Goal: Information Seeking & Learning: Learn about a topic

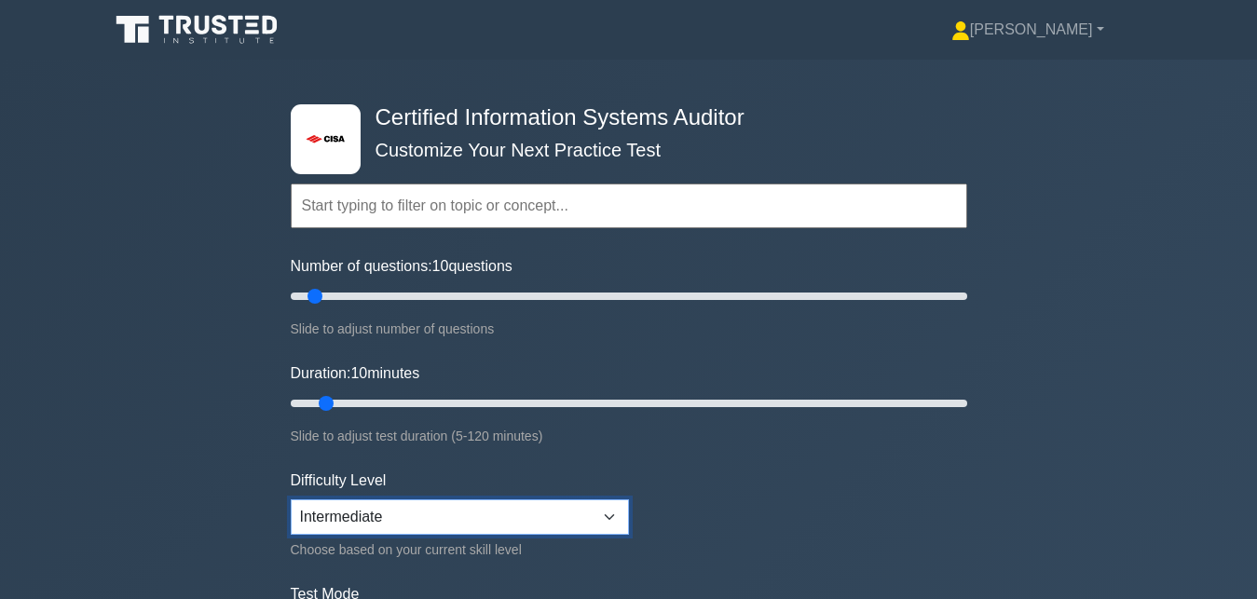
click option "Intermediate" at bounding box center [0, 0] width 0 height 0
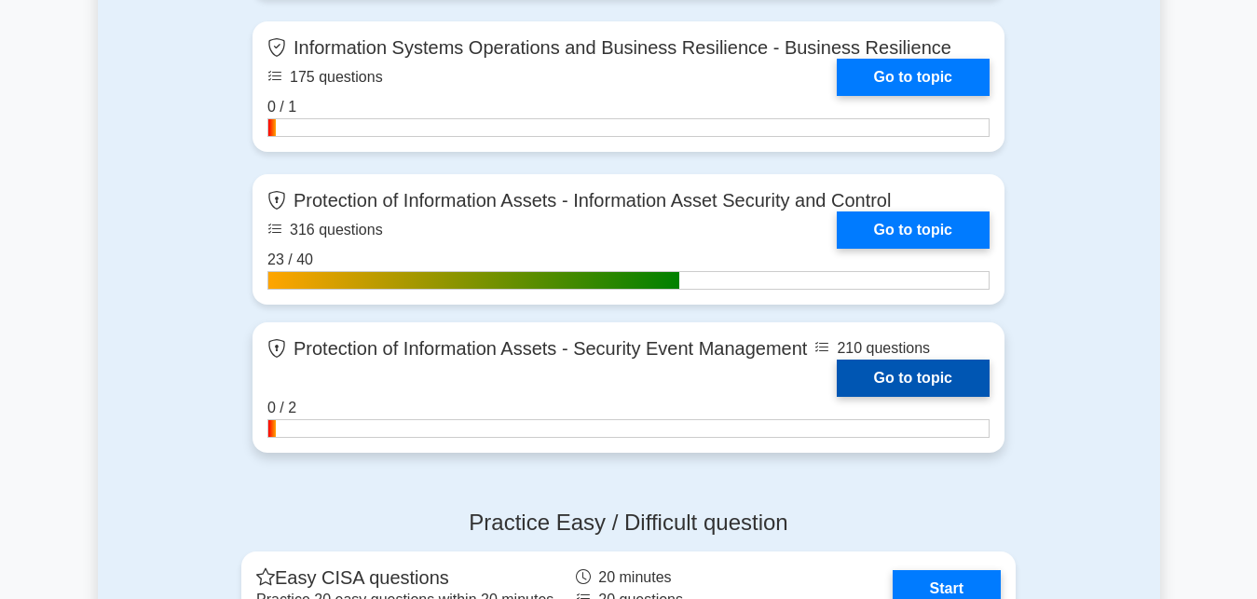
scroll to position [1900, 0]
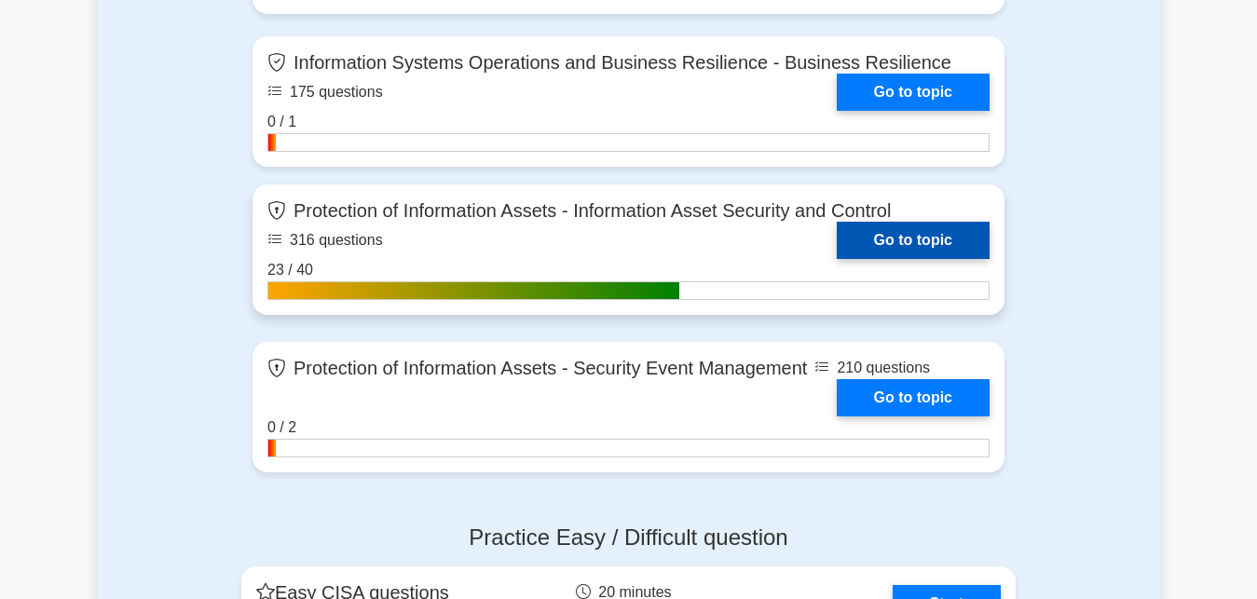
click at [920, 241] on link "Go to topic" at bounding box center [913, 240] width 153 height 37
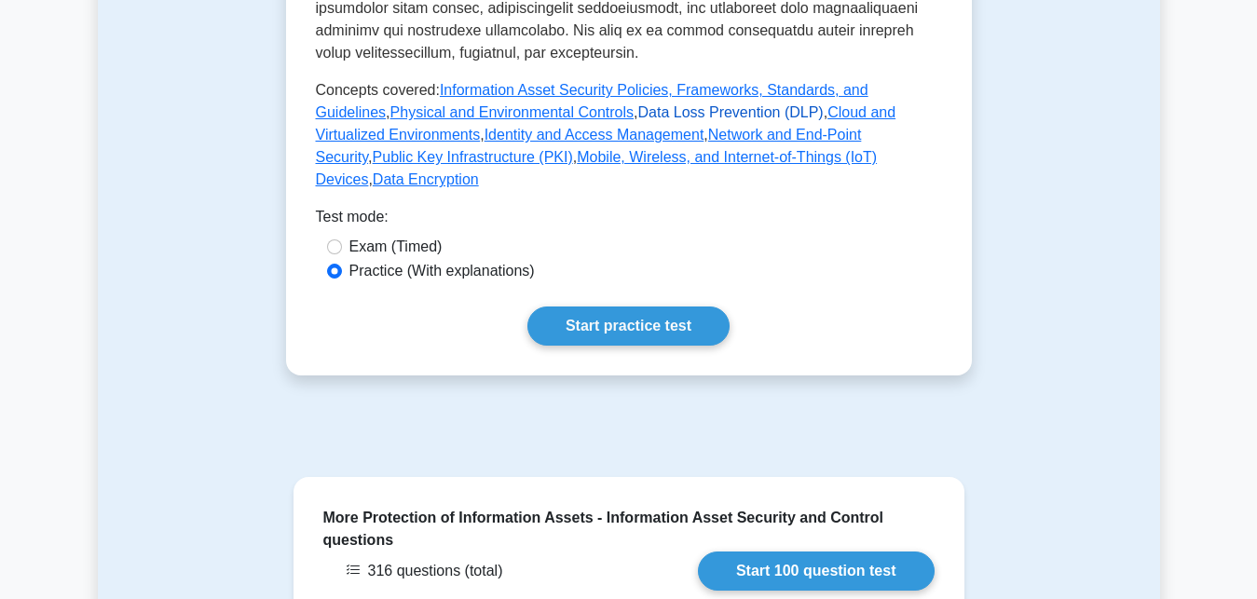
scroll to position [1140, 0]
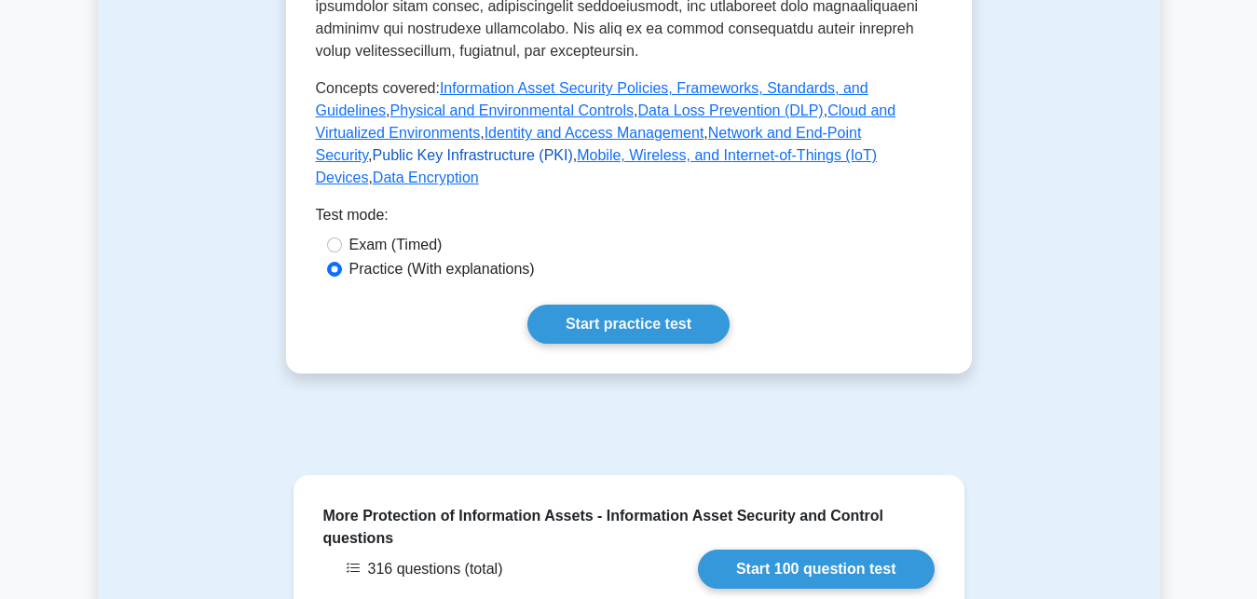
click at [573, 147] on link "Public Key Infrastructure (PKI)" at bounding box center [473, 155] width 200 height 16
click at [644, 102] on link "Data Loss Prevention (DLP)" at bounding box center [729, 110] width 185 height 16
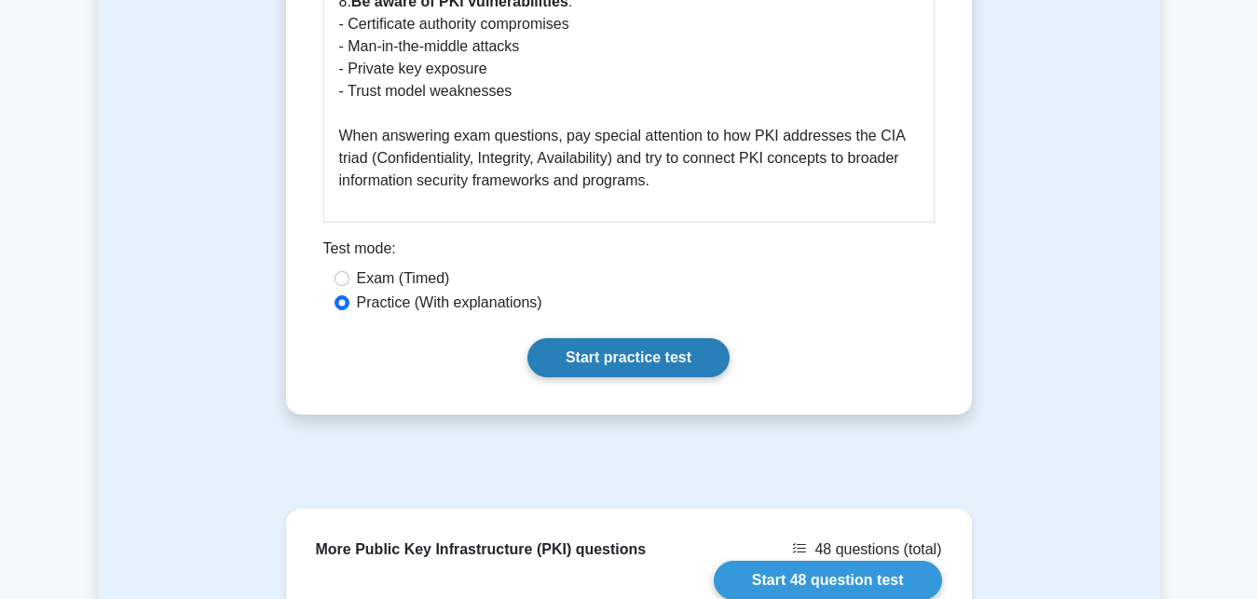
scroll to position [3041, 0]
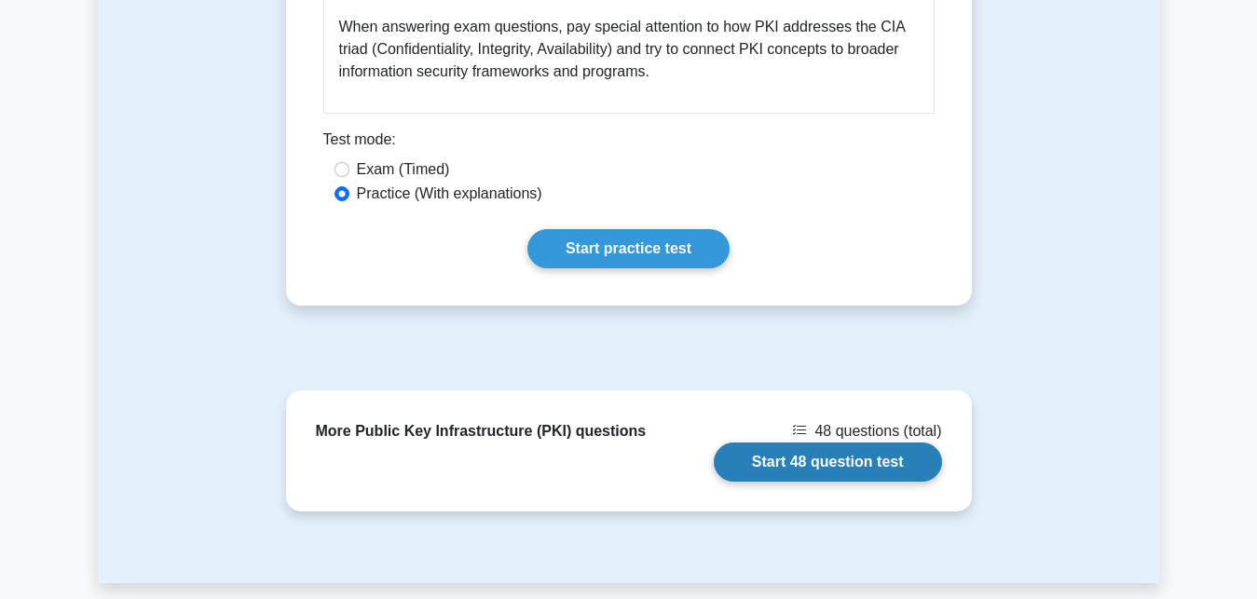
click at [857, 442] on link "Start 48 question test" at bounding box center [828, 461] width 228 height 39
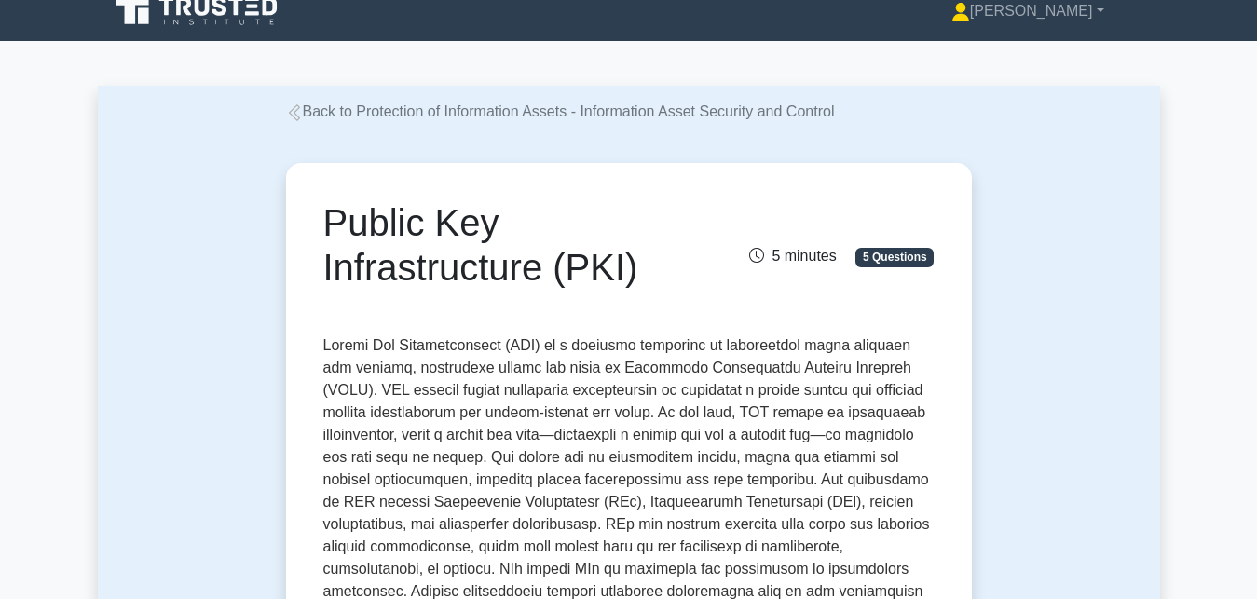
scroll to position [0, 0]
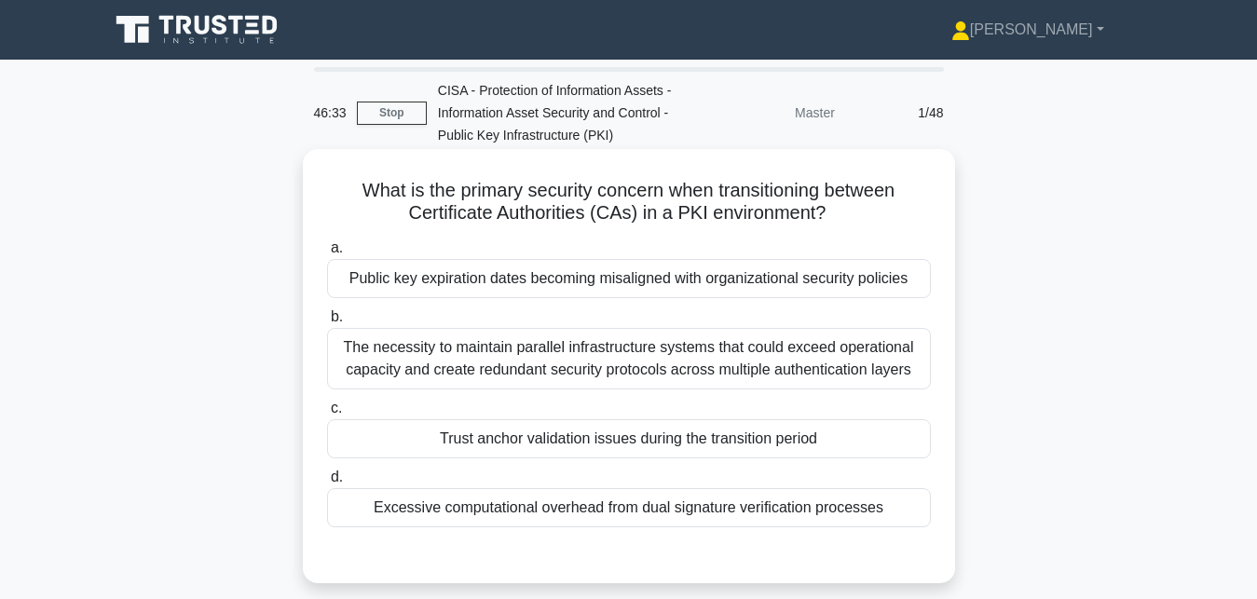
click at [497, 445] on div "Trust anchor validation issues during the transition period" at bounding box center [629, 438] width 604 height 39
click at [327, 415] on input "c. Trust anchor validation issues during the transition period" at bounding box center [327, 408] width 0 height 12
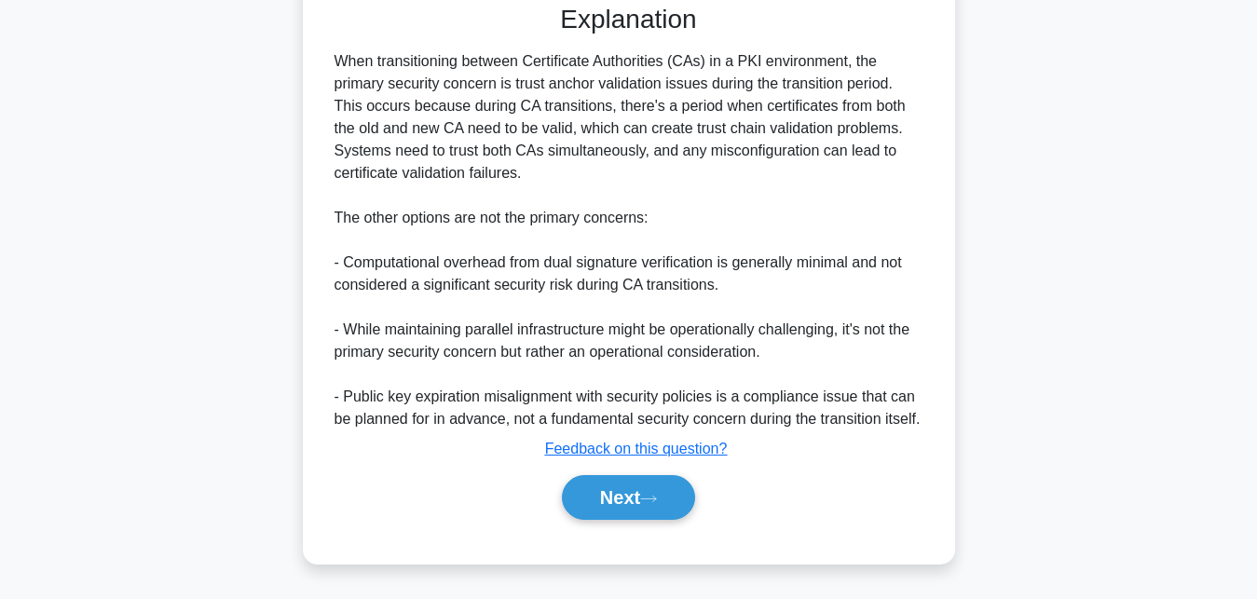
scroll to position [551, 0]
click at [666, 508] on button "Next" at bounding box center [628, 497] width 133 height 45
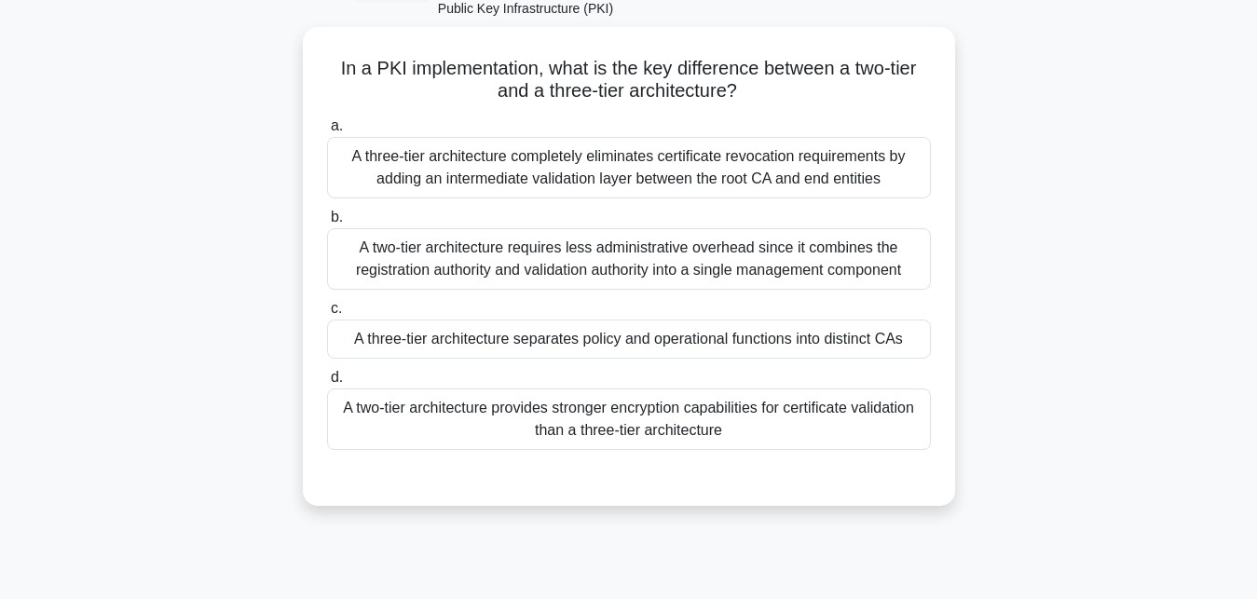
scroll to position [122, 0]
click at [527, 350] on div "A three-tier architecture separates policy and operational functions into disti…" at bounding box center [629, 339] width 604 height 39
click at [327, 315] on input "c. A three-tier architecture separates policy and operational functions into di…" at bounding box center [327, 309] width 0 height 12
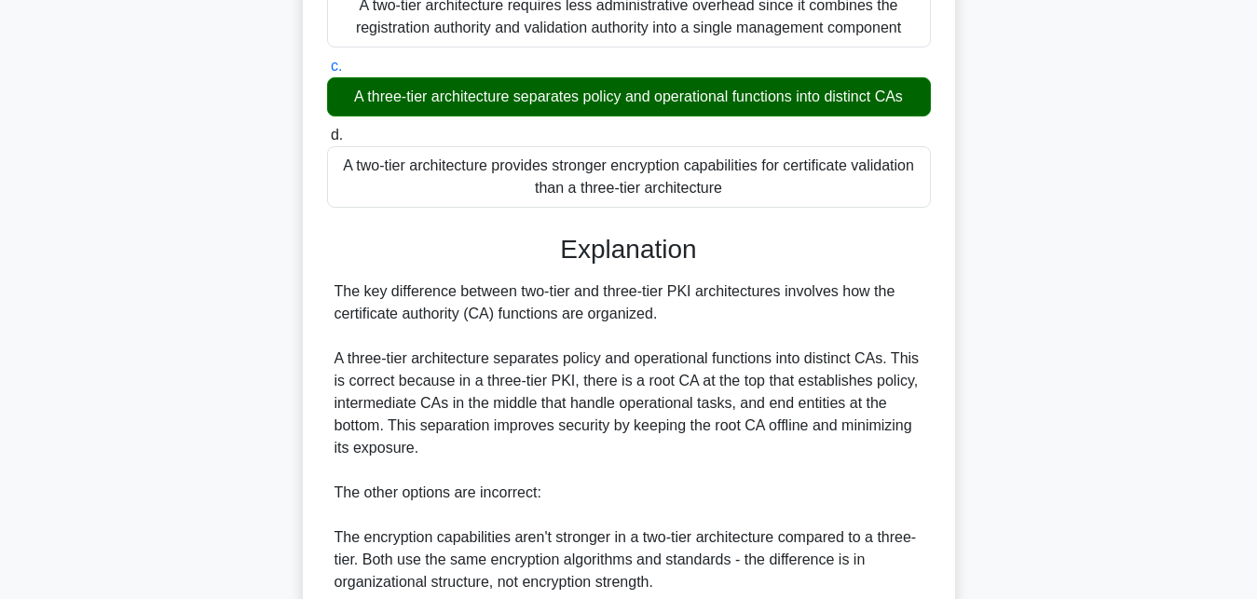
scroll to position [407, 0]
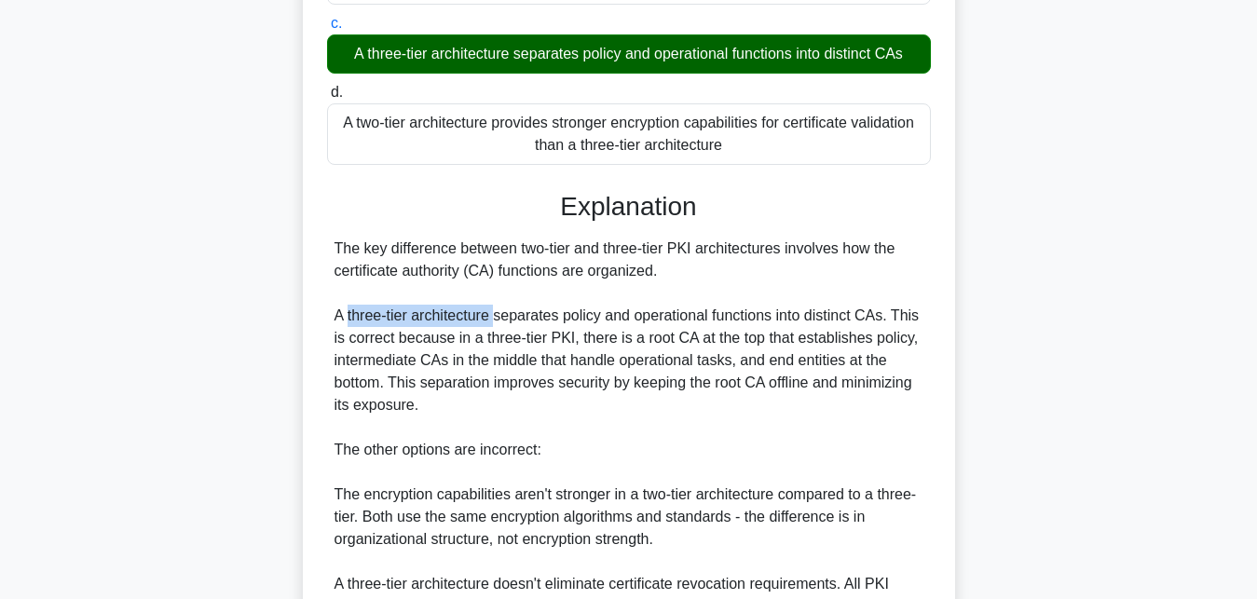
drag, startPoint x: 349, startPoint y: 314, endPoint x: 495, endPoint y: 320, distance: 145.4
click at [495, 320] on div "The key difference between two-tier and three-tier PKI architectures involves h…" at bounding box center [628, 495] width 589 height 514
copy div "three-tier architecture"
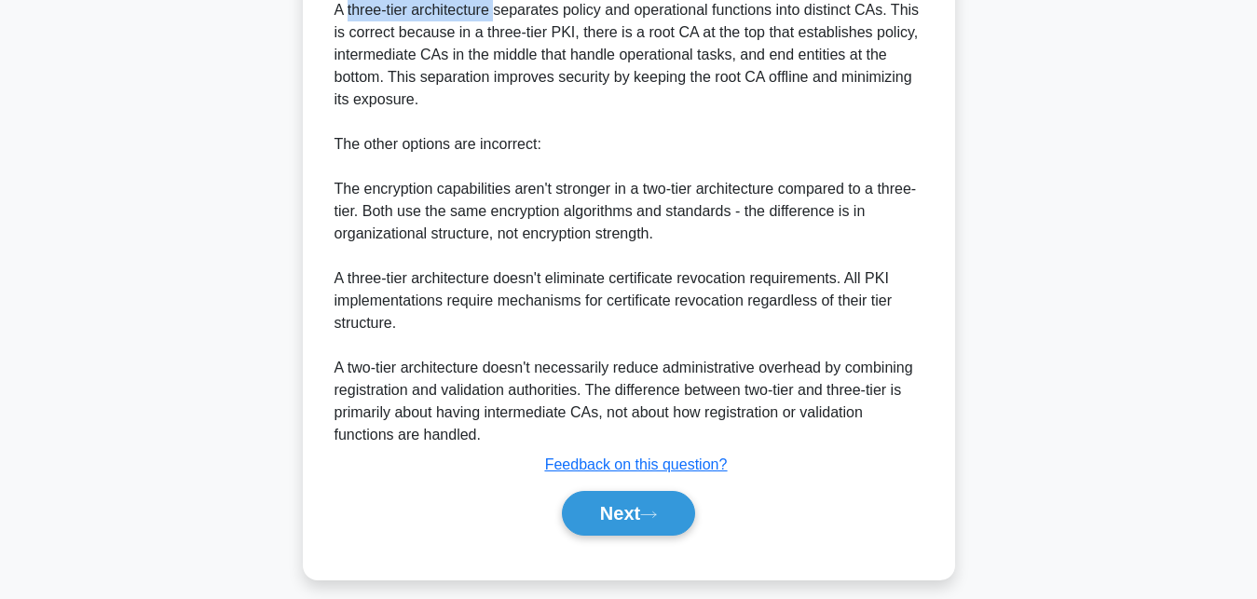
scroll to position [730, 0]
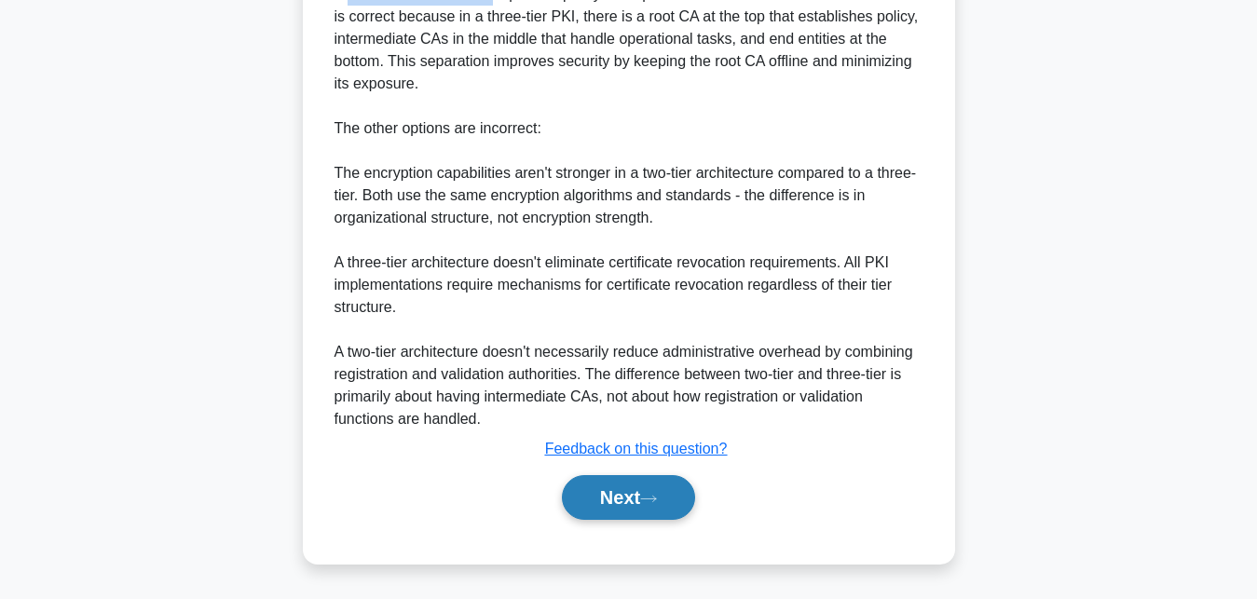
click at [651, 501] on icon at bounding box center [648, 499] width 17 height 10
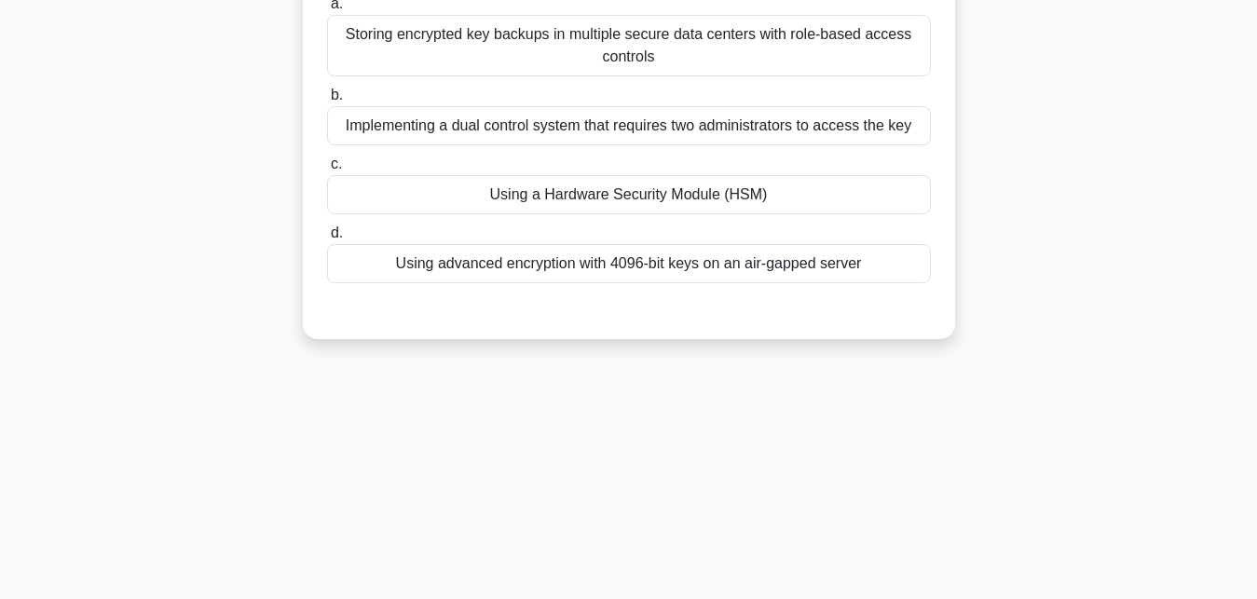
scroll to position [122, 0]
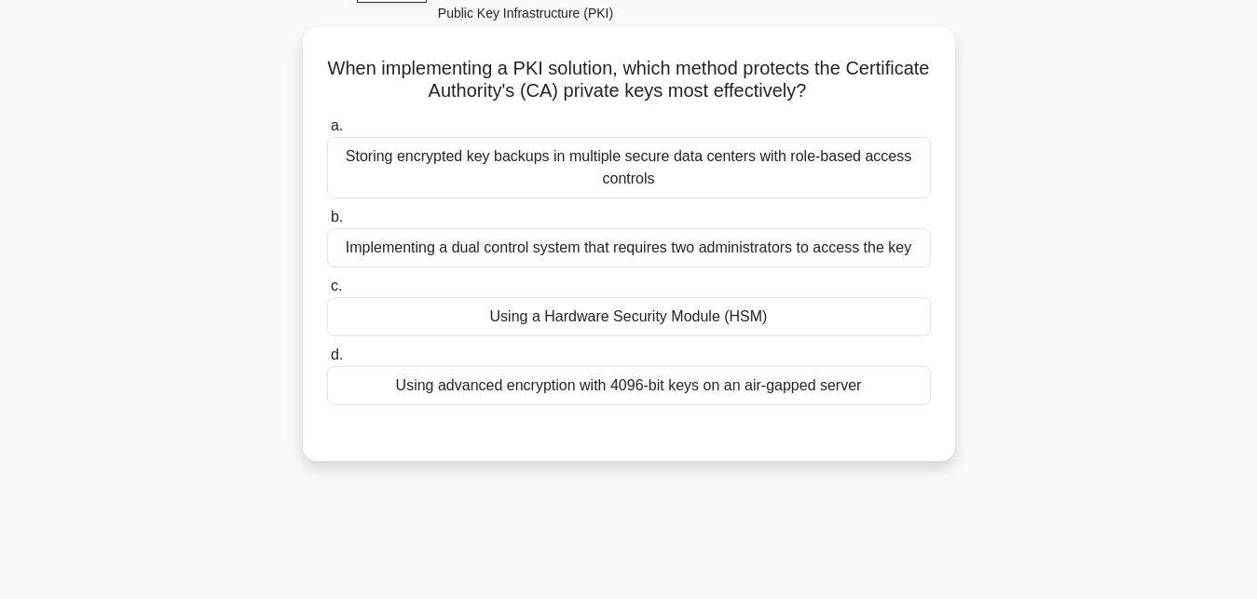
click at [569, 323] on div "Using a Hardware Security Module (HSM)" at bounding box center [629, 316] width 604 height 39
click at [327, 293] on input "c. Using a Hardware Security Module (HSM)" at bounding box center [327, 286] width 0 height 12
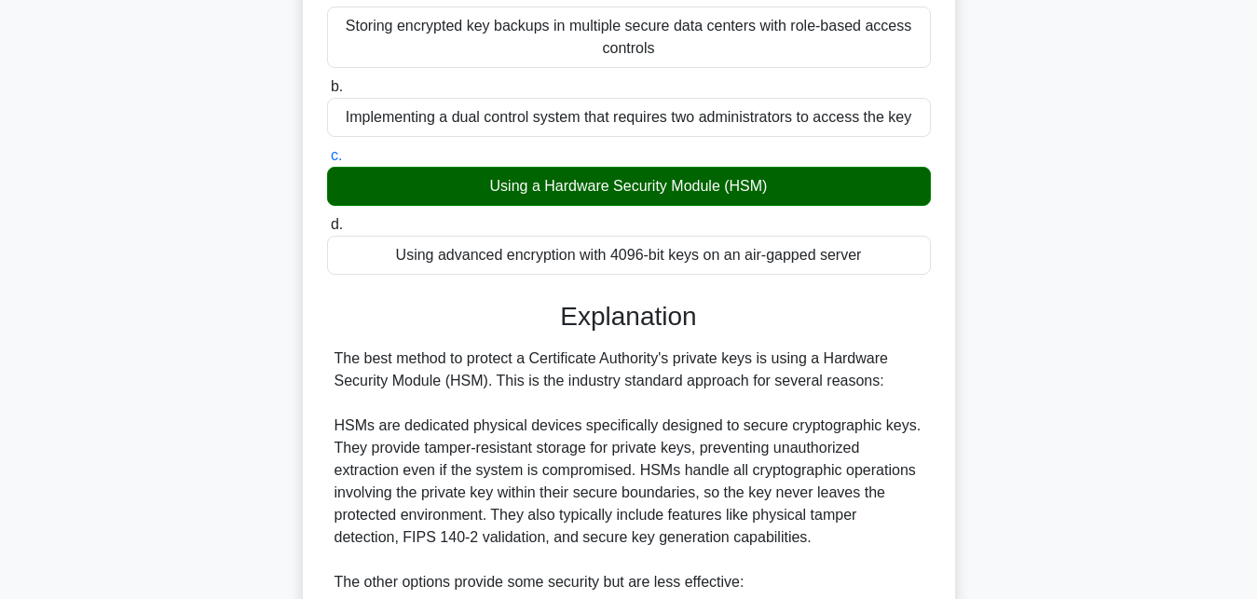
scroll to position [285, 0]
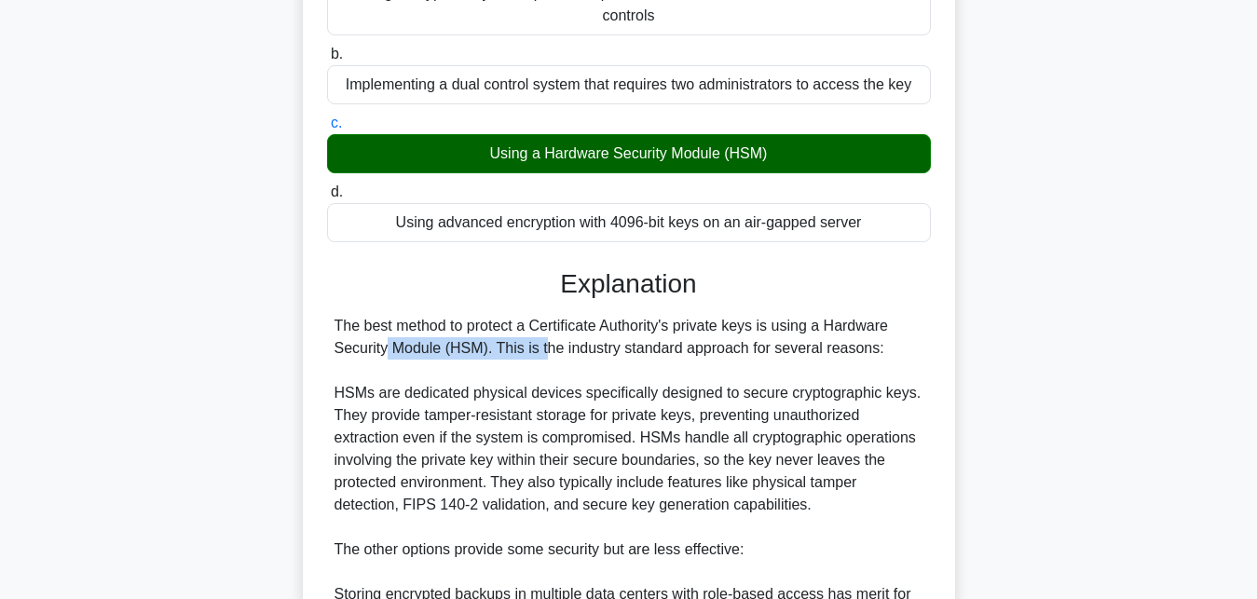
drag, startPoint x: 823, startPoint y: 328, endPoint x: 442, endPoint y: 347, distance: 380.6
click at [442, 347] on div "The best method to protect a Certificate Authority's private keys is using a Ha…" at bounding box center [628, 561] width 589 height 492
copy div "Hardware Security Module"
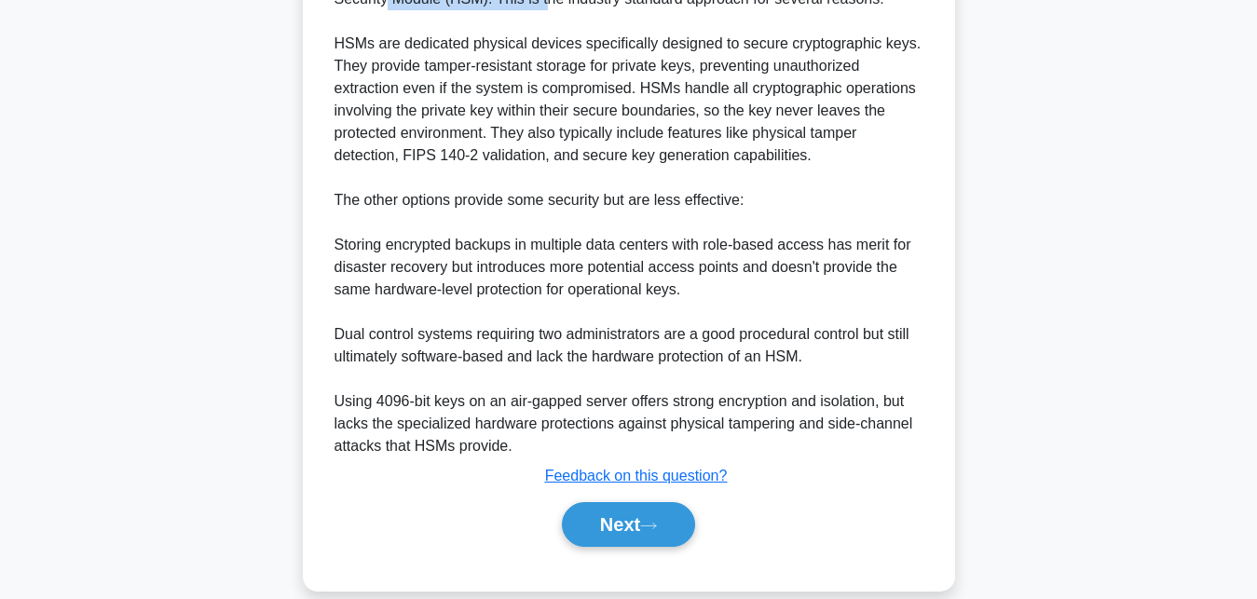
scroll to position [663, 0]
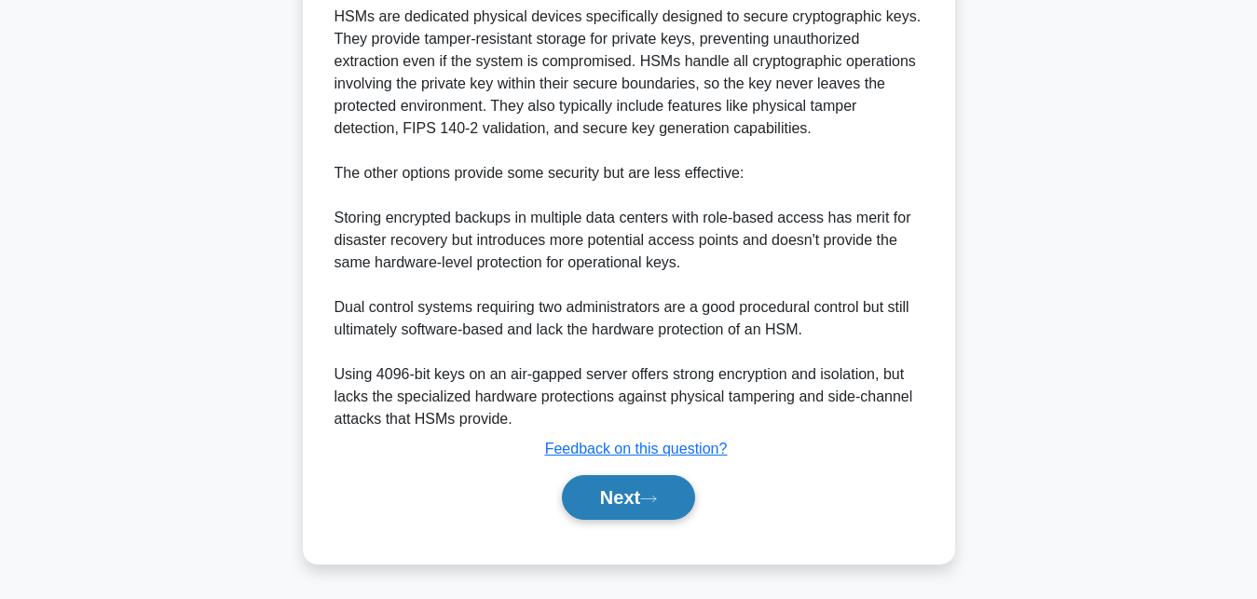
click at [665, 505] on button "Next" at bounding box center [628, 497] width 133 height 45
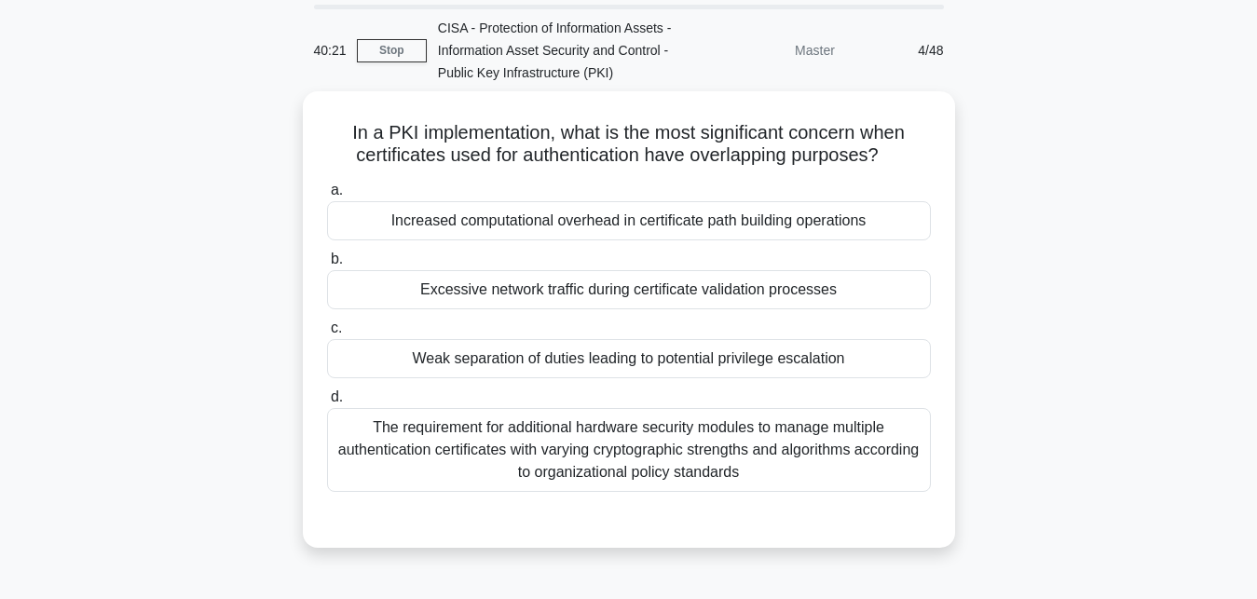
scroll to position [27, 0]
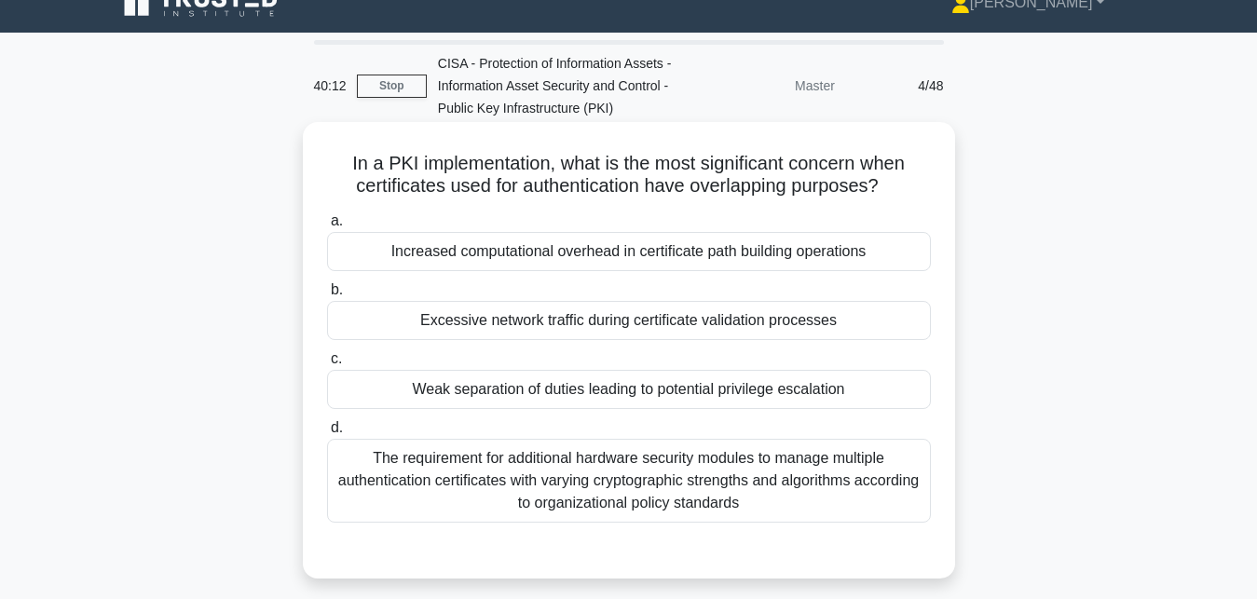
click at [529, 320] on div "Excessive network traffic during certificate validation processes" at bounding box center [629, 320] width 604 height 39
click at [327, 296] on input "b. Excessive network traffic during certificate validation processes" at bounding box center [327, 290] width 0 height 12
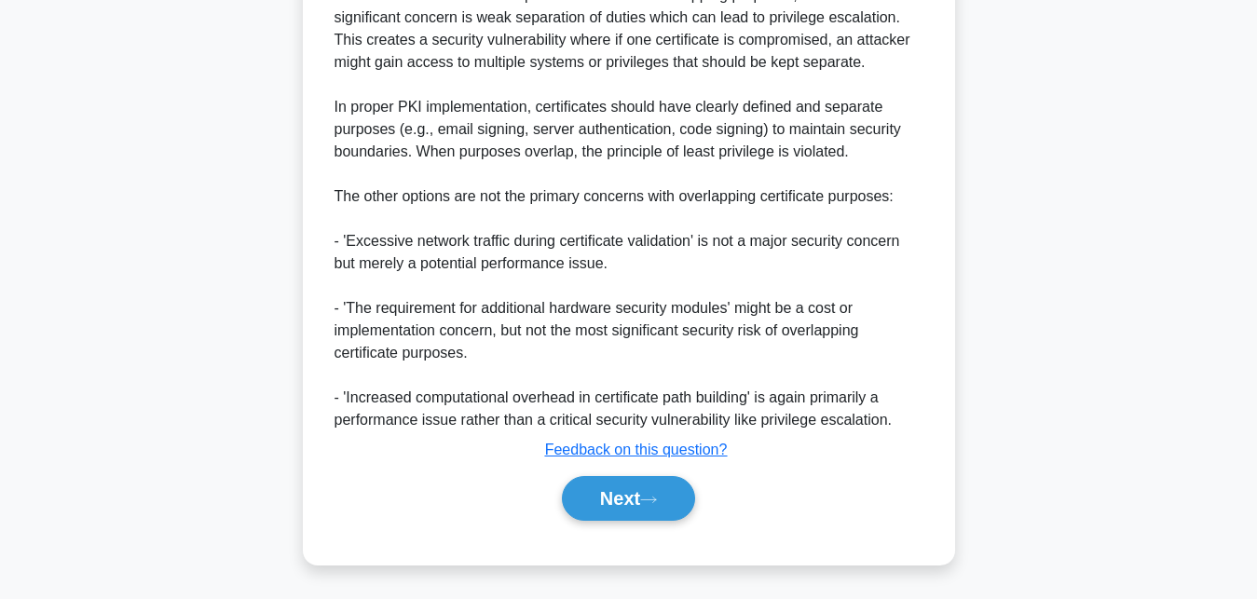
scroll to position [643, 0]
click at [669, 505] on button "Next" at bounding box center [628, 497] width 133 height 45
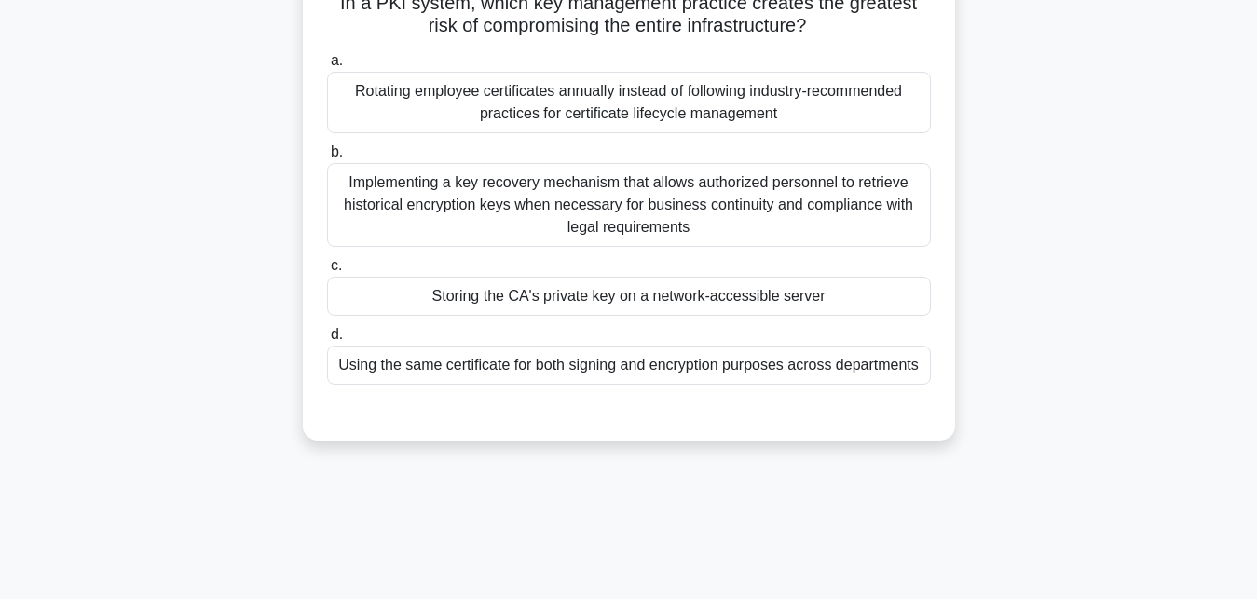
scroll to position [27, 0]
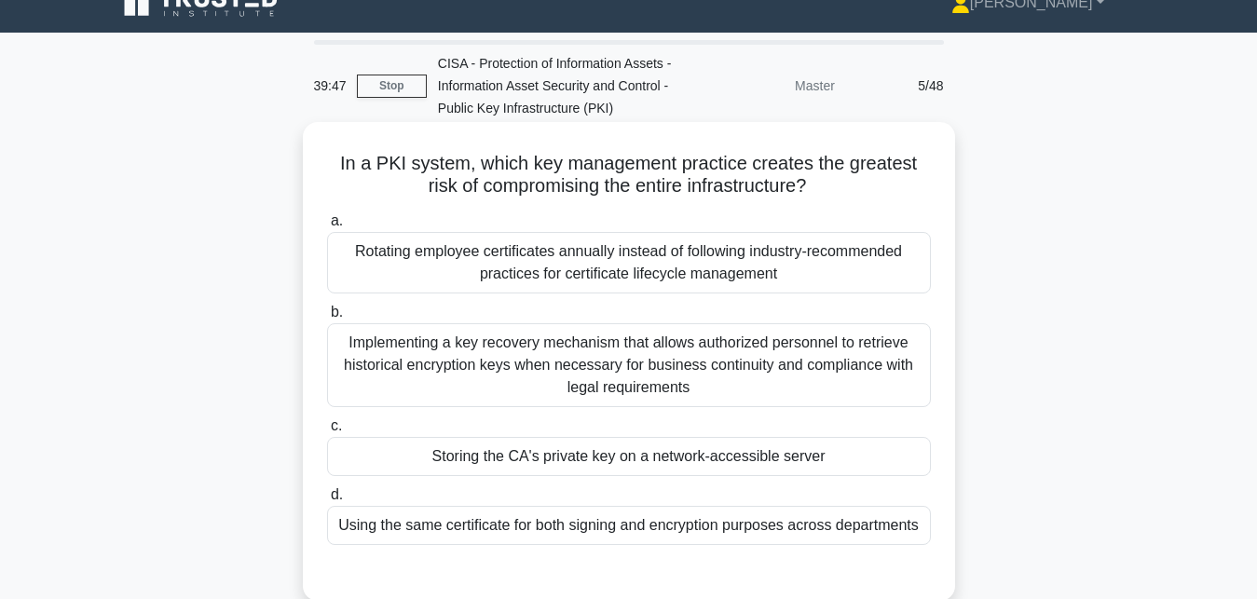
click at [578, 471] on div "Storing the CA's private key on a network-accessible server" at bounding box center [629, 456] width 604 height 39
click at [327, 432] on input "c. Storing the CA's private key on a network-accessible server" at bounding box center [327, 426] width 0 height 12
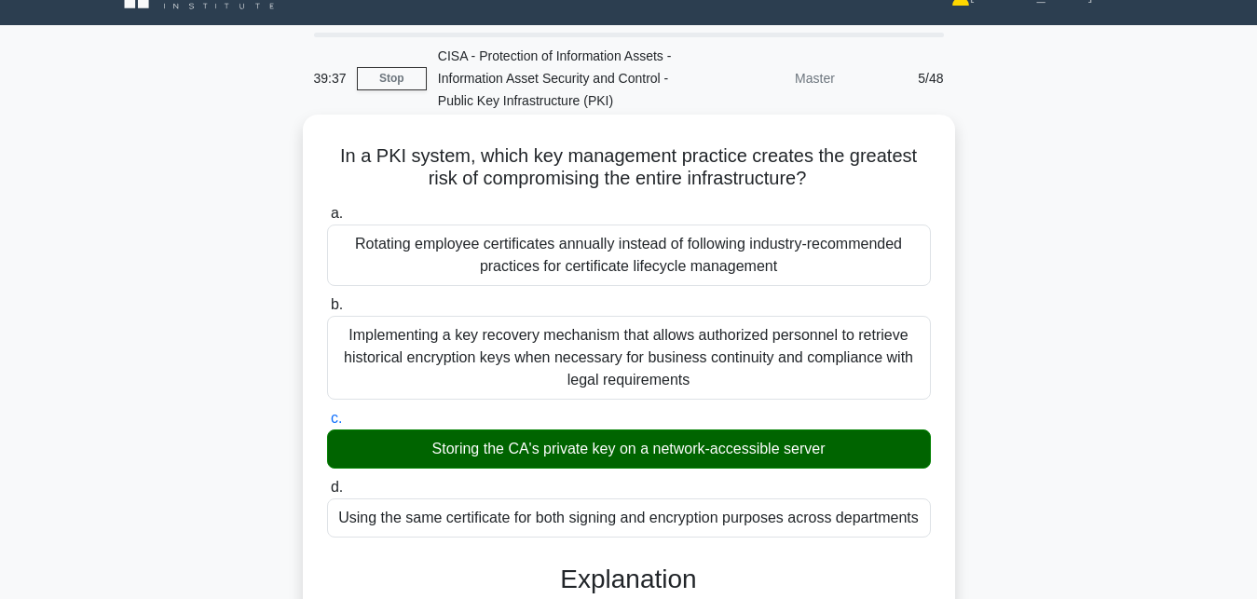
scroll to position [0, 0]
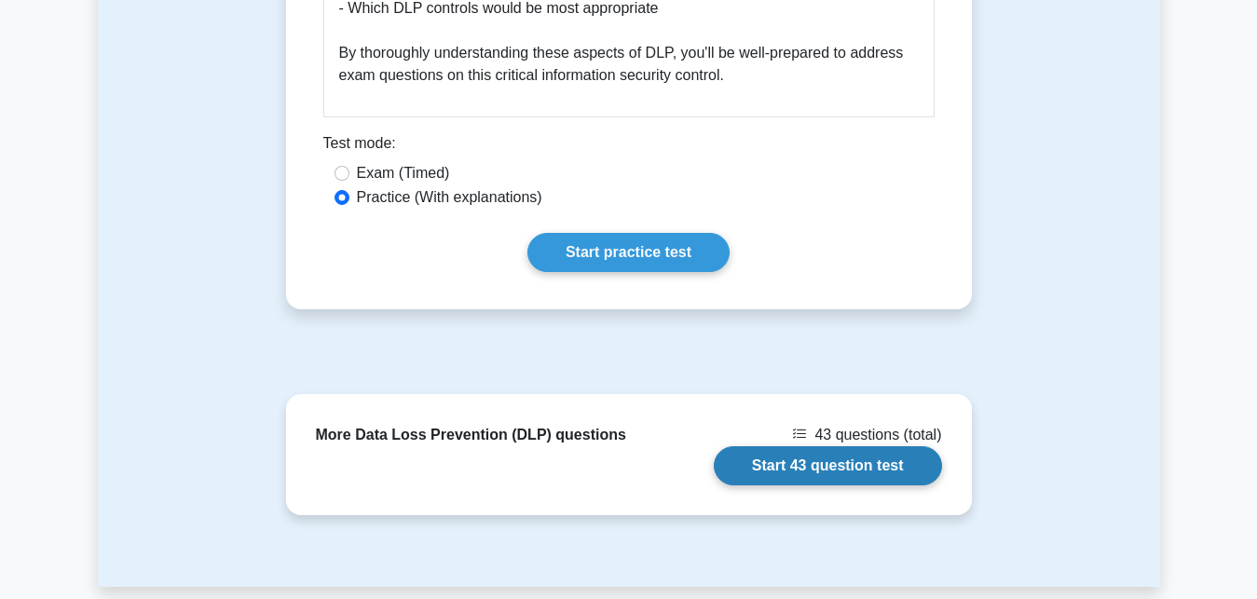
scroll to position [3041, 0]
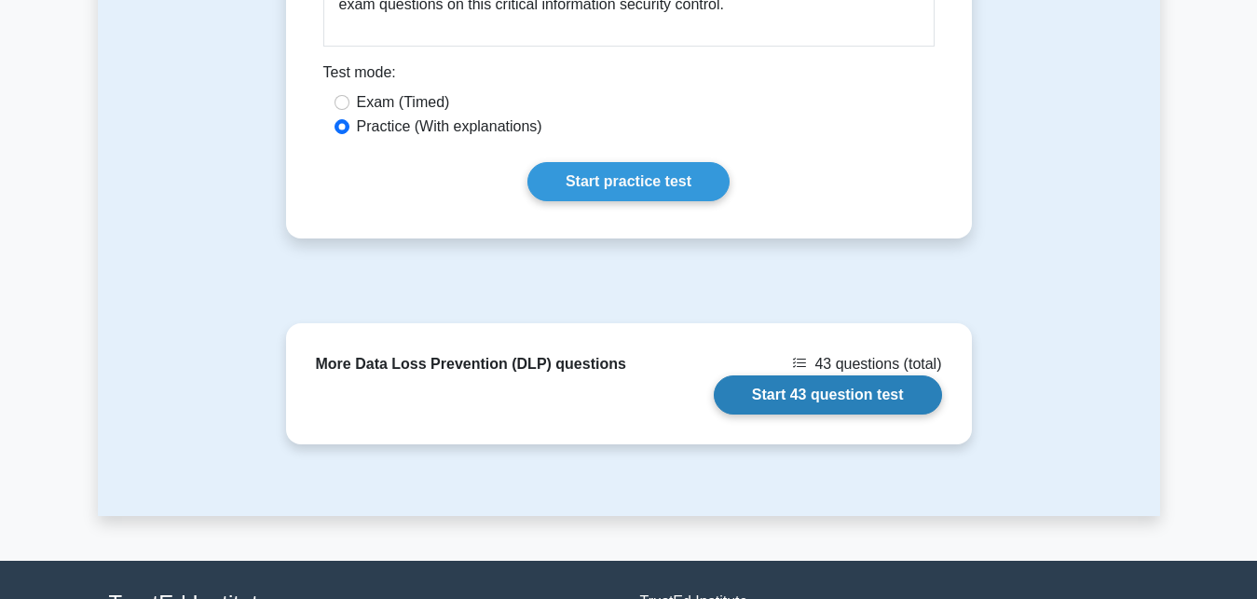
click at [835, 392] on link "Start 43 question test" at bounding box center [828, 394] width 228 height 39
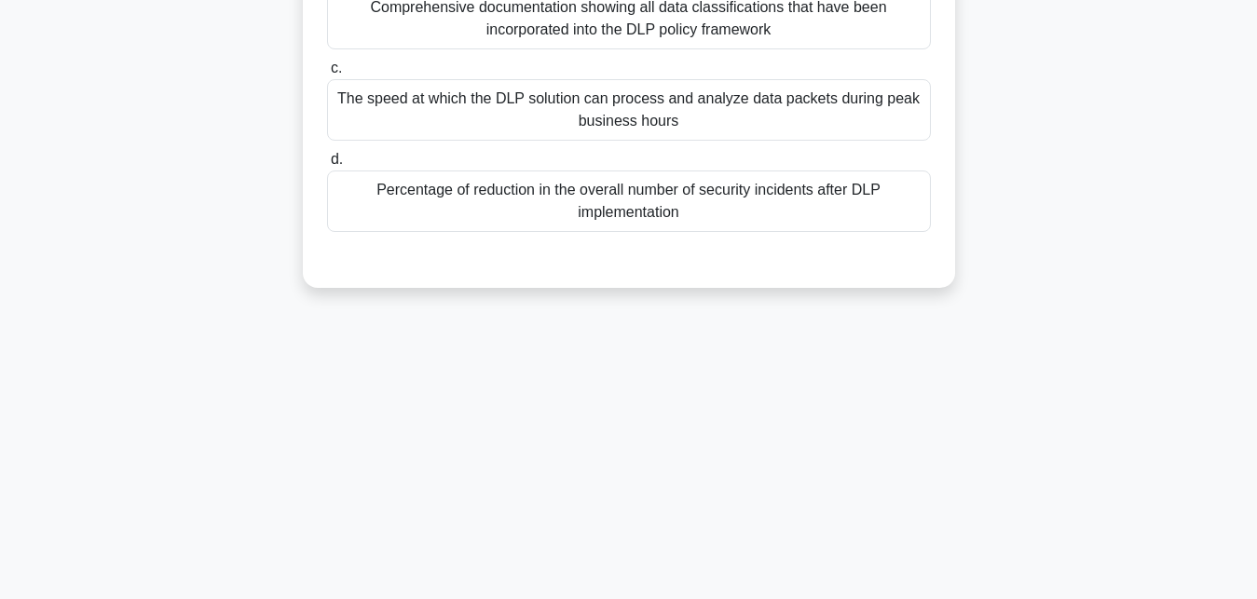
scroll to position [380, 0]
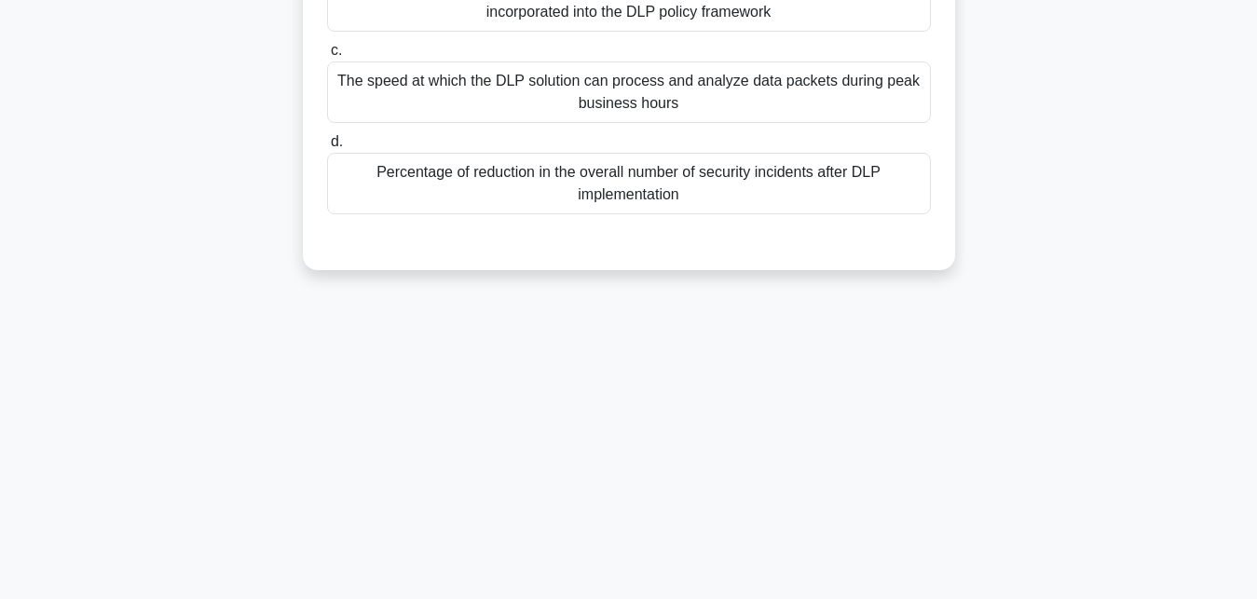
click at [651, 98] on div "The speed at which the DLP solution can process and analyze data packets during…" at bounding box center [629, 91] width 604 height 61
click at [327, 57] on input "c. The speed at which the DLP solution can process and analyze data packets dur…" at bounding box center [327, 51] width 0 height 12
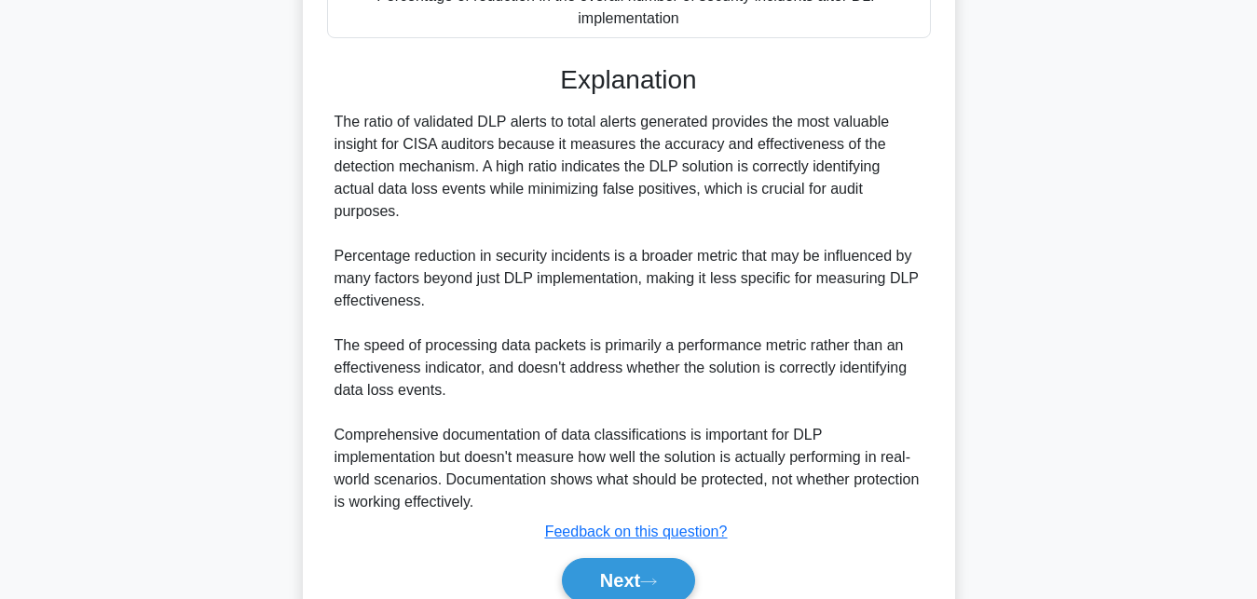
scroll to position [570, 0]
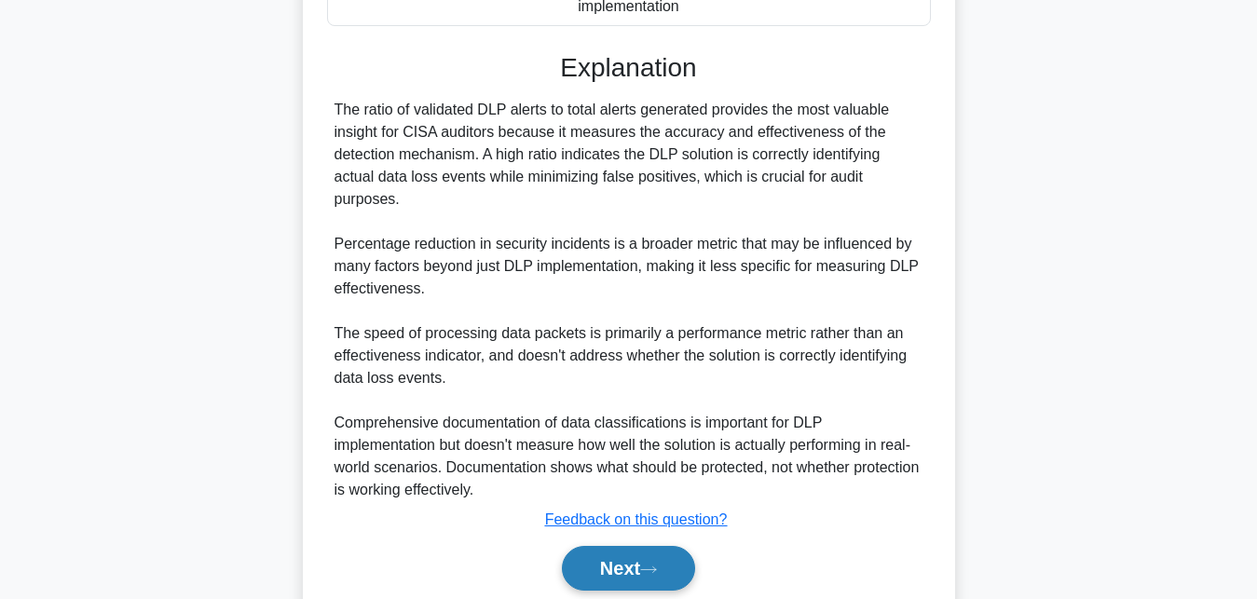
click at [644, 568] on button "Next" at bounding box center [628, 568] width 133 height 45
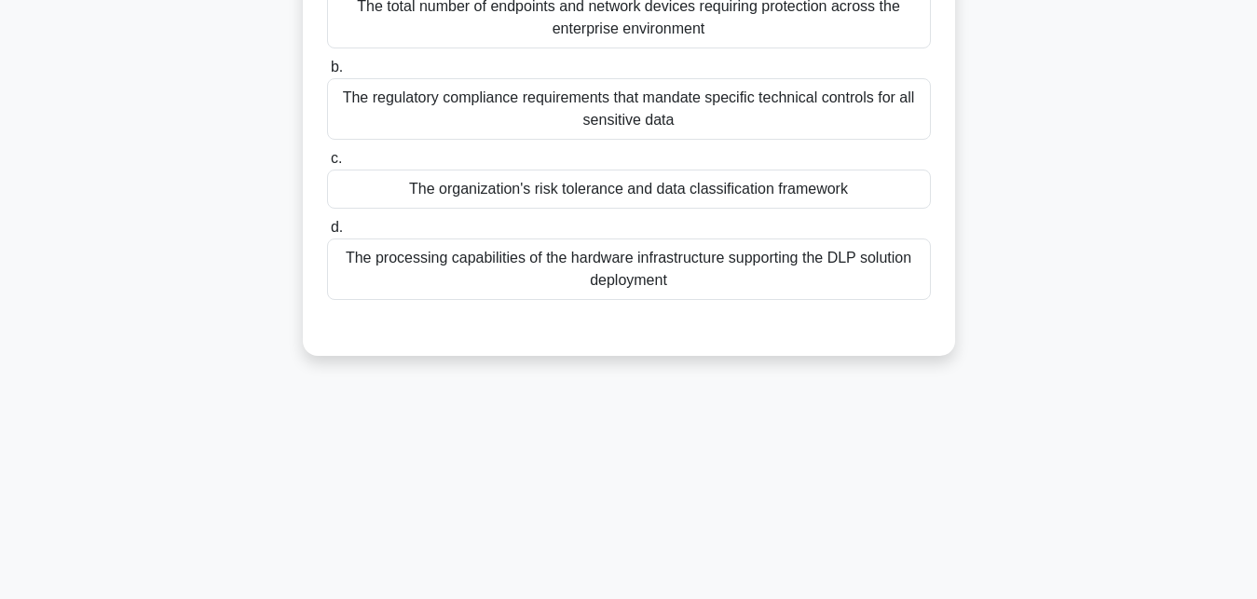
scroll to position [122, 0]
